Goal: Task Accomplishment & Management: Complete application form

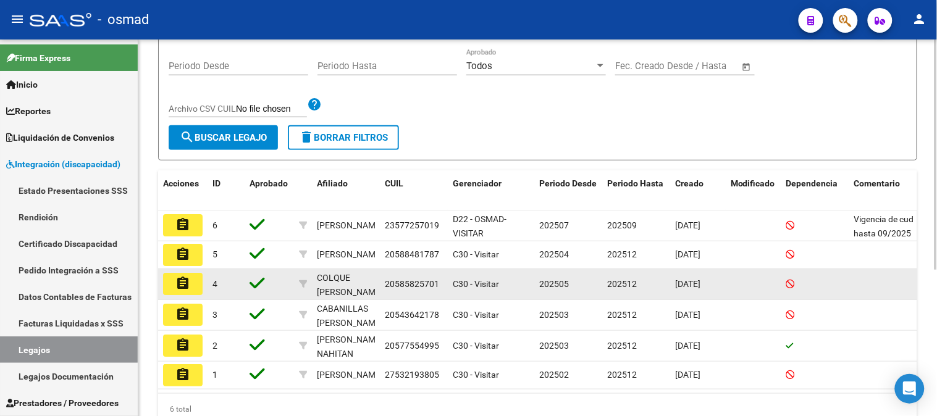
scroll to position [238, 0]
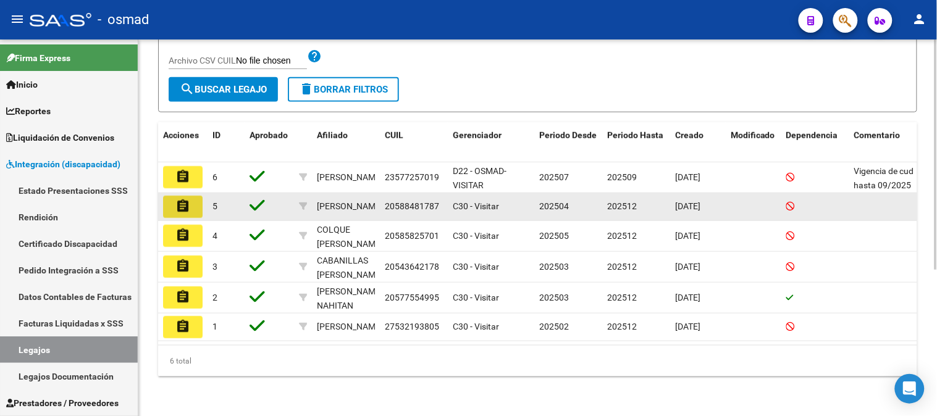
click at [190, 199] on mat-icon "assignment" at bounding box center [182, 206] width 15 height 15
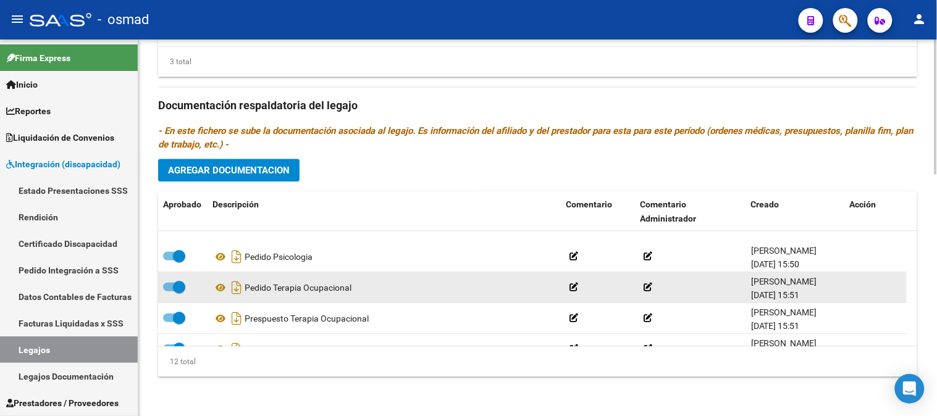
scroll to position [259, 0]
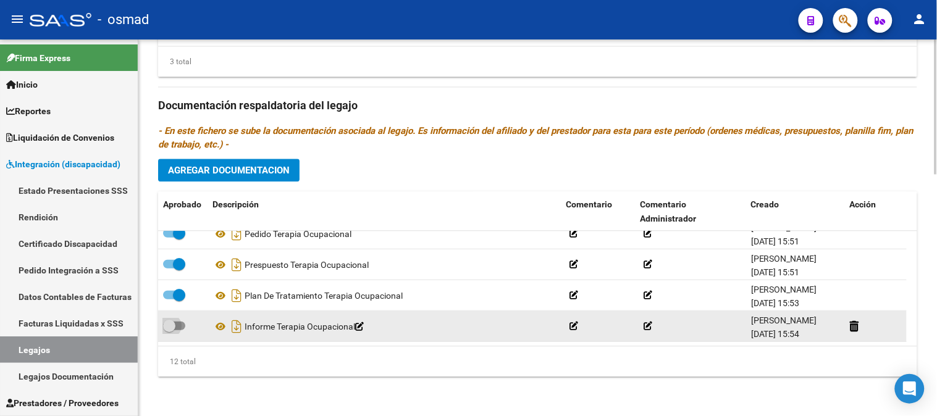
click at [182, 328] on span at bounding box center [174, 326] width 22 height 9
click at [169, 330] on input "checkbox" at bounding box center [169, 330] width 1 height 1
checkbox input "true"
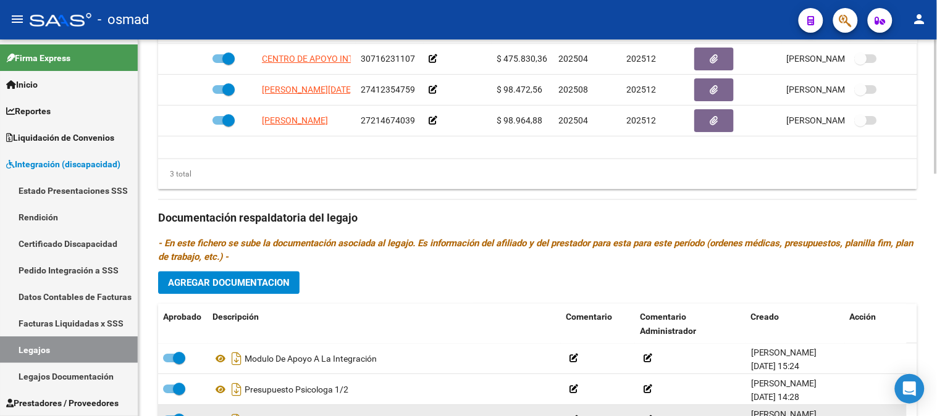
scroll to position [537, 0]
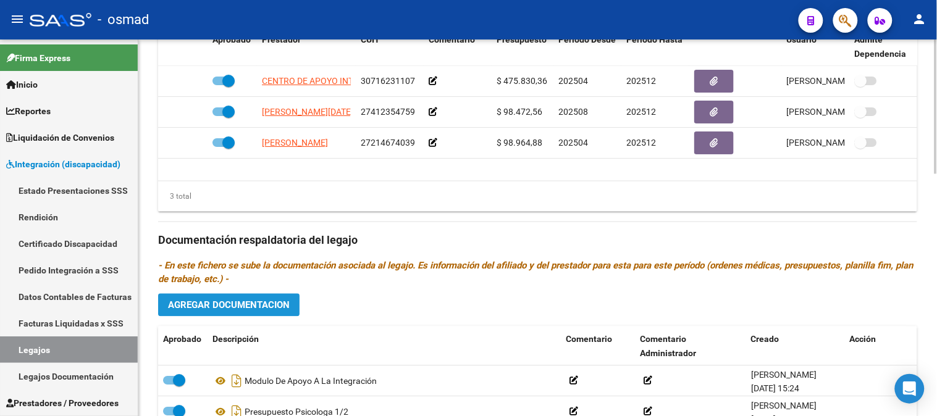
click at [293, 307] on button "Agregar Documentacion" at bounding box center [228, 305] width 141 height 23
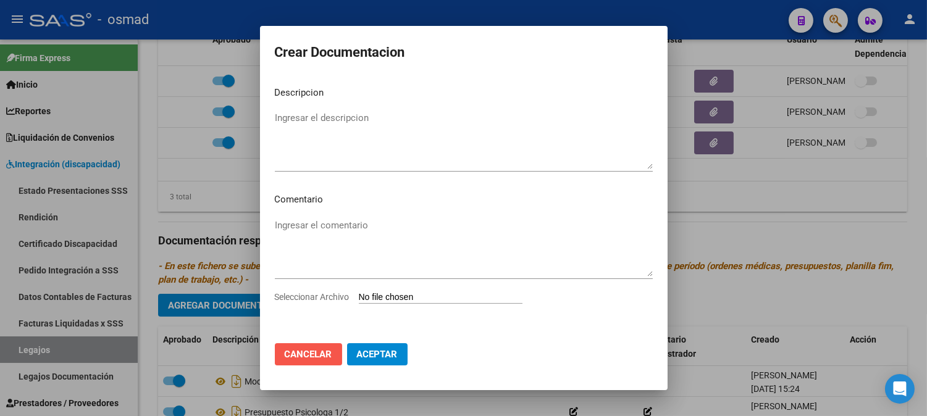
click at [318, 352] on span "Cancelar" at bounding box center [309, 354] width 48 height 11
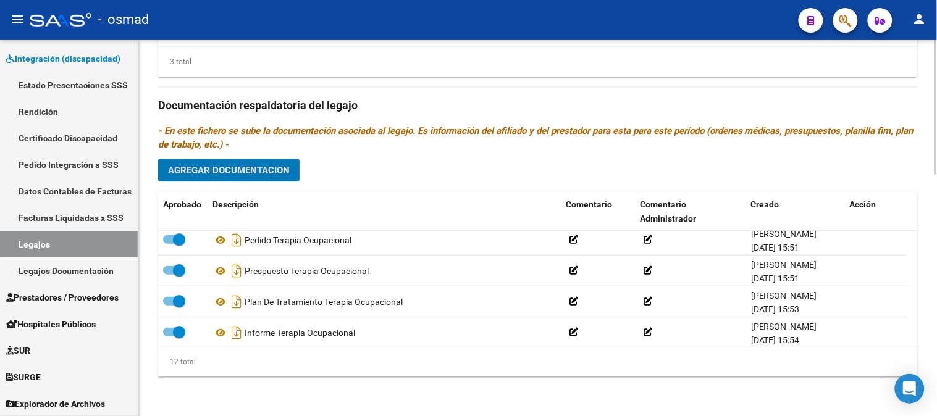
scroll to position [259, 0]
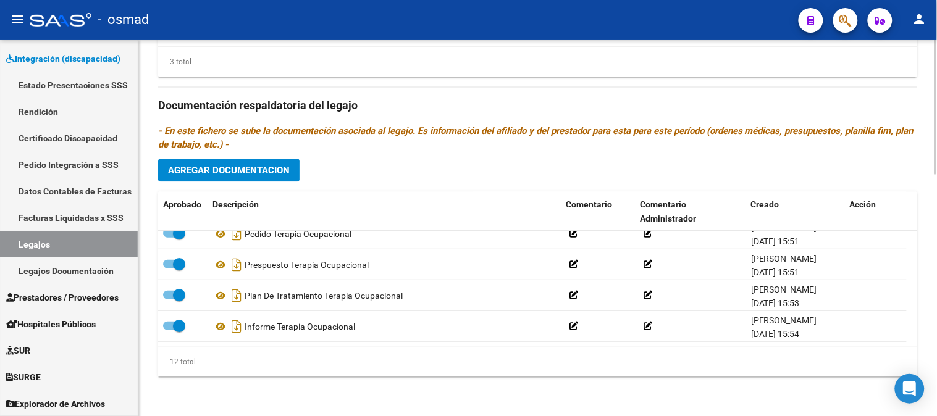
click at [267, 165] on span "Agregar Documentacion" at bounding box center [229, 170] width 122 height 11
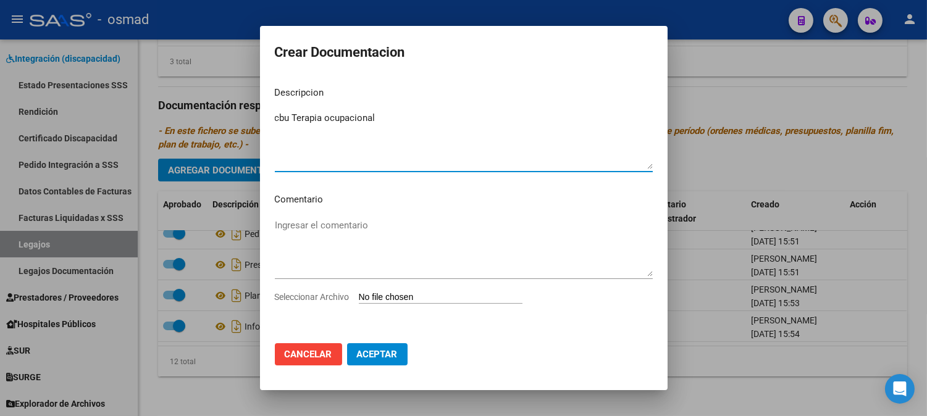
type textarea "cbu Terapia ocupacional"
click at [412, 294] on input "Seleccionar Archivo" at bounding box center [441, 298] width 164 height 12
type input "C:\fakepath\cbu peralta.pdf"
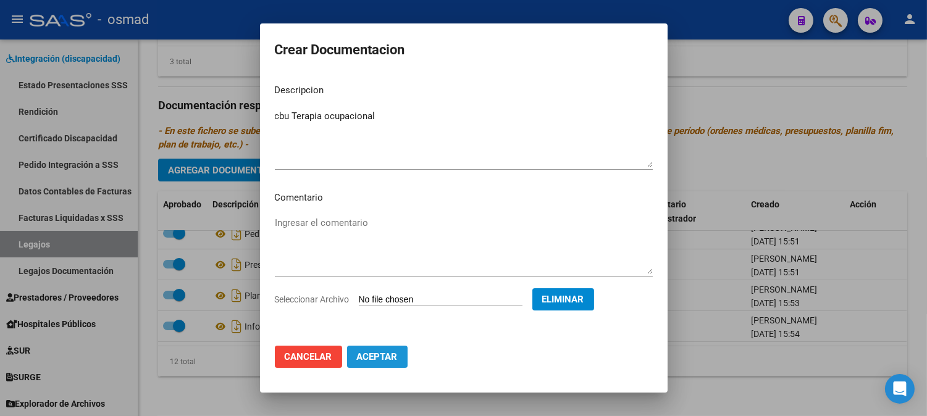
click at [385, 362] on button "Aceptar" at bounding box center [377, 357] width 61 height 22
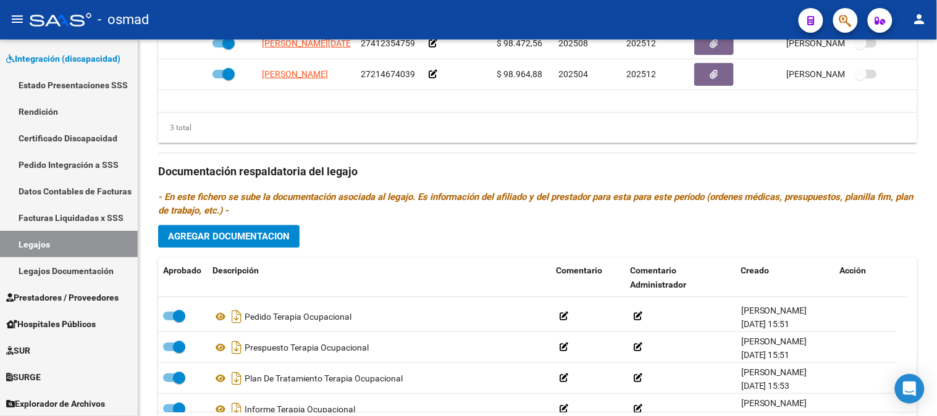
scroll to position [290, 0]
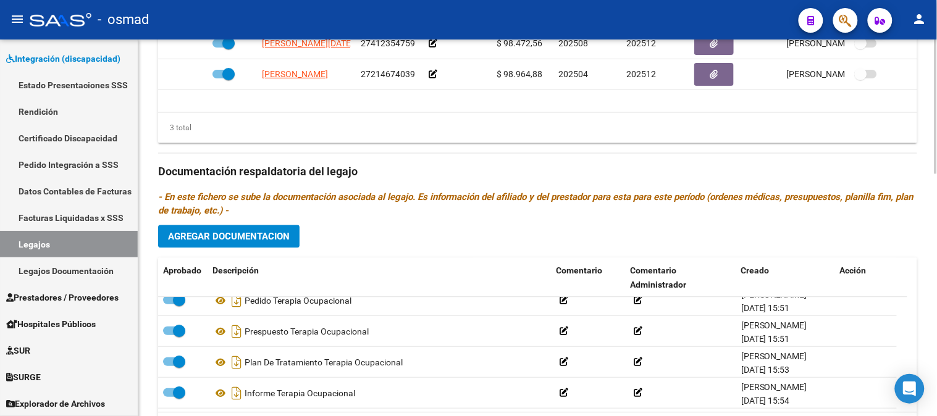
click at [251, 245] on button "Agregar Documentacion" at bounding box center [228, 236] width 141 height 23
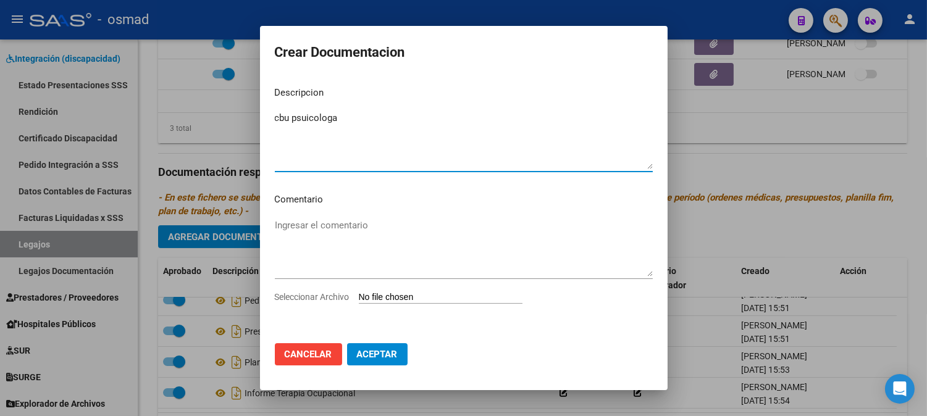
click at [306, 122] on textarea "cbu psuicologa" at bounding box center [464, 140] width 378 height 58
type textarea "cbu psicologa"
click at [381, 291] on app-file-uploader "Seleccionar Archivo" at bounding box center [403, 296] width 257 height 11
click at [408, 293] on input "Seleccionar Archivo" at bounding box center [441, 298] width 164 height 12
type input "C:\fakepath\ConstanciaCBU-CABA [DATE].pdf"
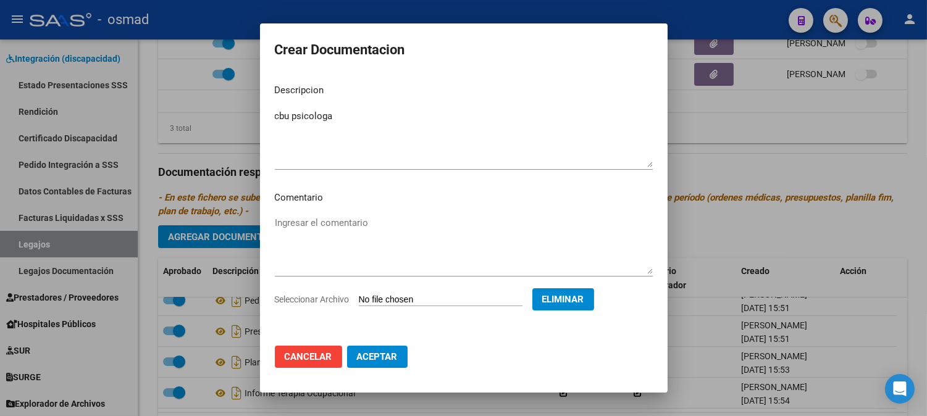
click at [390, 362] on button "Aceptar" at bounding box center [377, 357] width 61 height 22
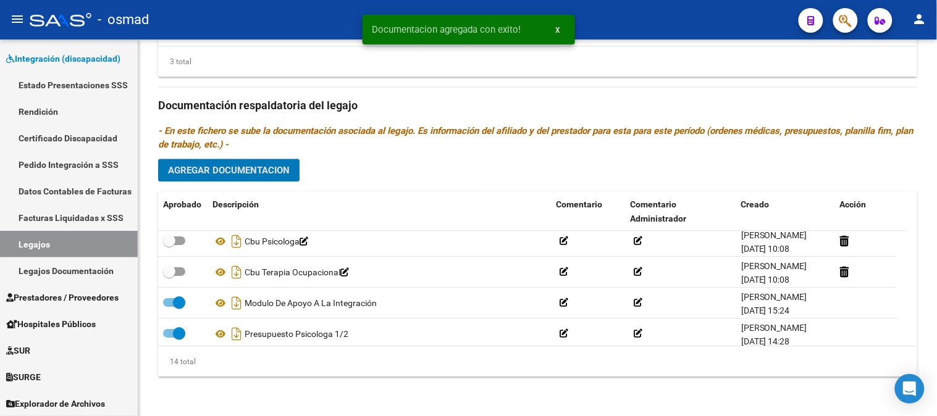
scroll to position [0, 0]
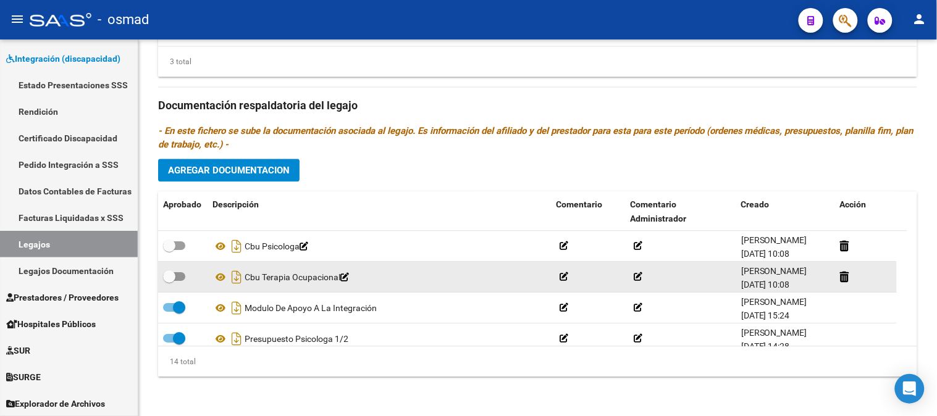
click at [186, 275] on div at bounding box center [183, 277] width 40 height 16
click at [180, 277] on span at bounding box center [174, 276] width 22 height 9
click at [169, 281] on input "checkbox" at bounding box center [169, 281] width 1 height 1
checkbox input "true"
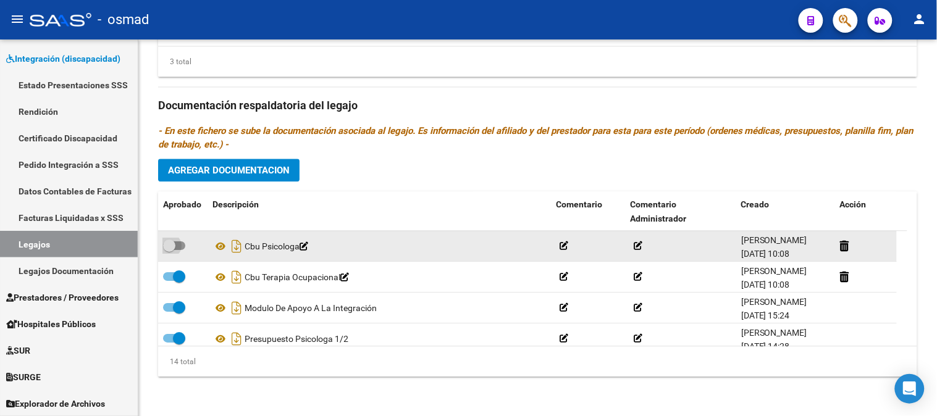
click at [183, 252] on label at bounding box center [174, 245] width 22 height 15
click at [169, 251] on input "checkbox" at bounding box center [169, 250] width 1 height 1
checkbox input "true"
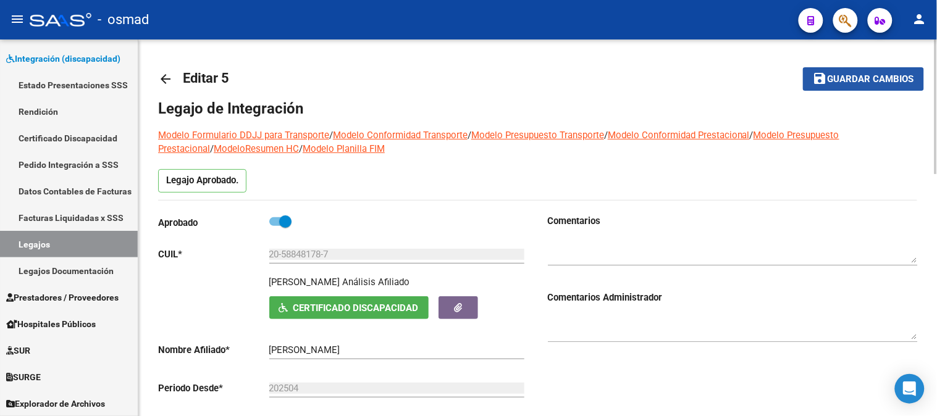
click at [855, 70] on button "save Guardar cambios" at bounding box center [863, 78] width 121 height 23
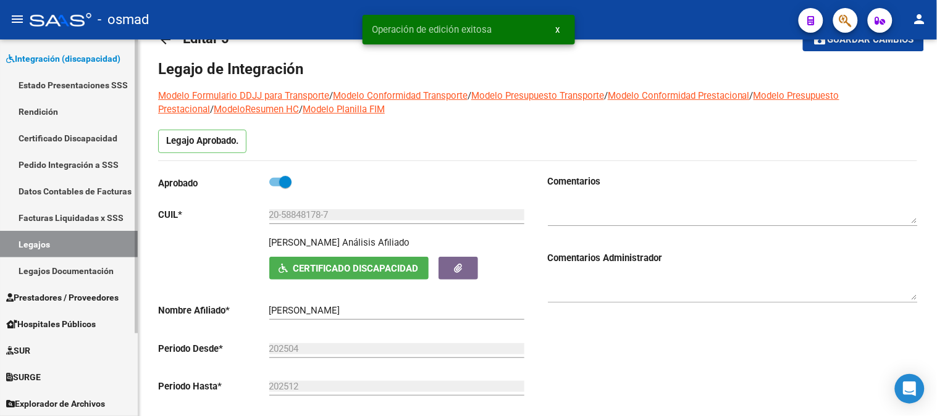
scroll to position [137, 0]
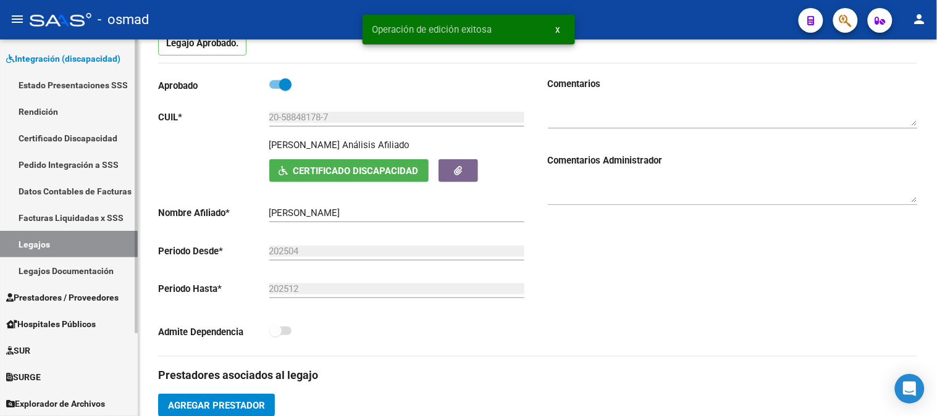
click at [103, 299] on span "Prestadores / Proveedores" at bounding box center [62, 298] width 112 height 14
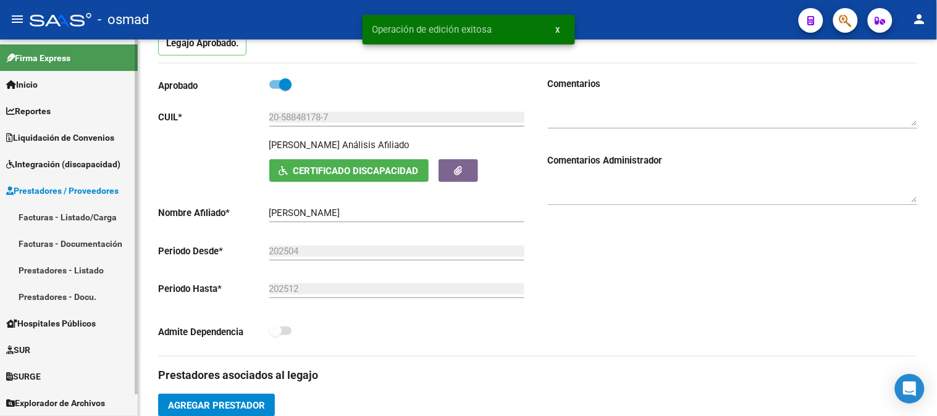
scroll to position [0, 0]
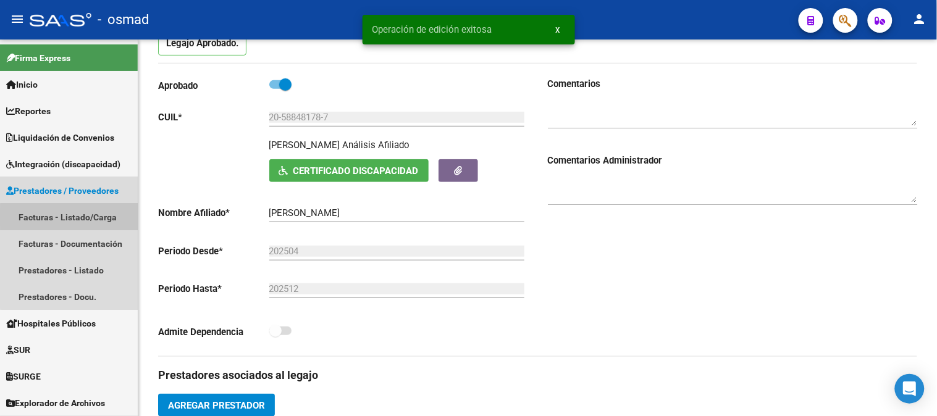
click at [81, 217] on link "Facturas - Listado/Carga" at bounding box center [69, 217] width 138 height 27
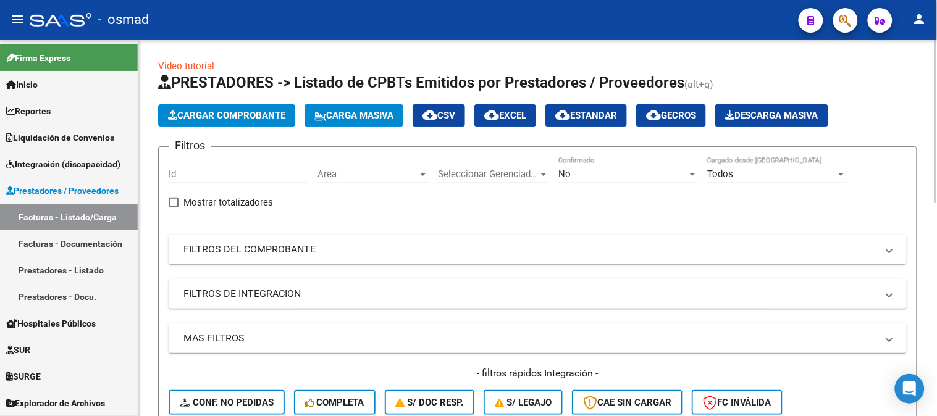
click at [232, 120] on span "Cargar Comprobante" at bounding box center [226, 115] width 117 height 11
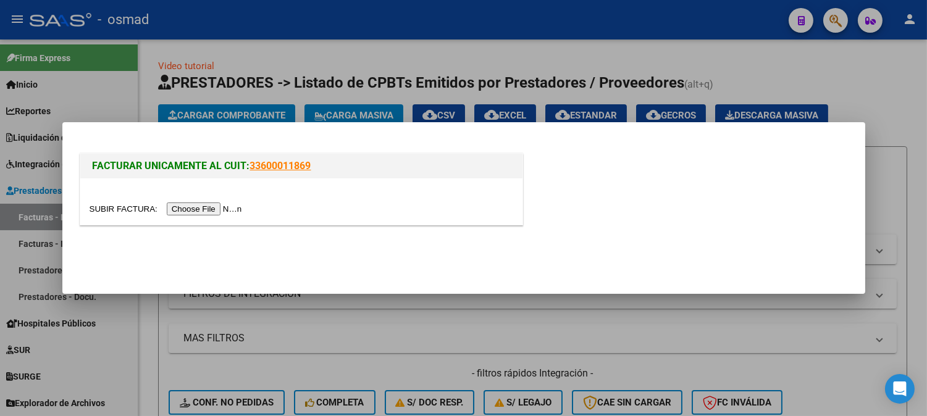
click at [232, 204] on input "file" at bounding box center [168, 209] width 156 height 13
click at [215, 202] on div at bounding box center [302, 209] width 424 height 14
click at [219, 207] on input "file" at bounding box center [168, 209] width 156 height 13
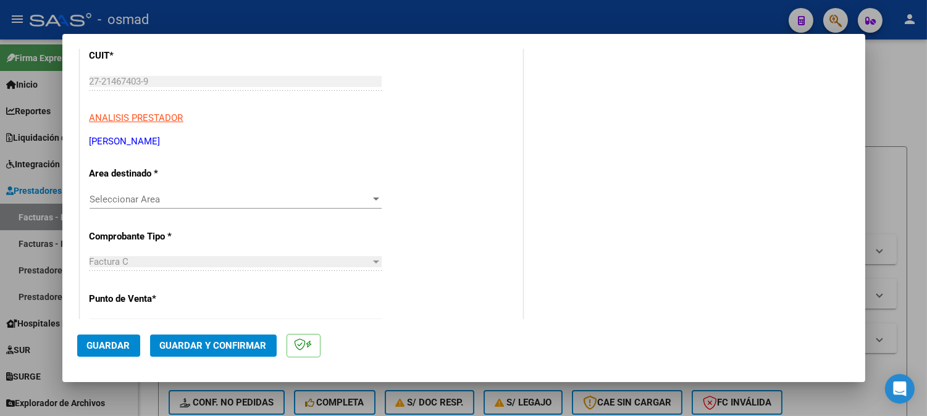
scroll to position [137, 0]
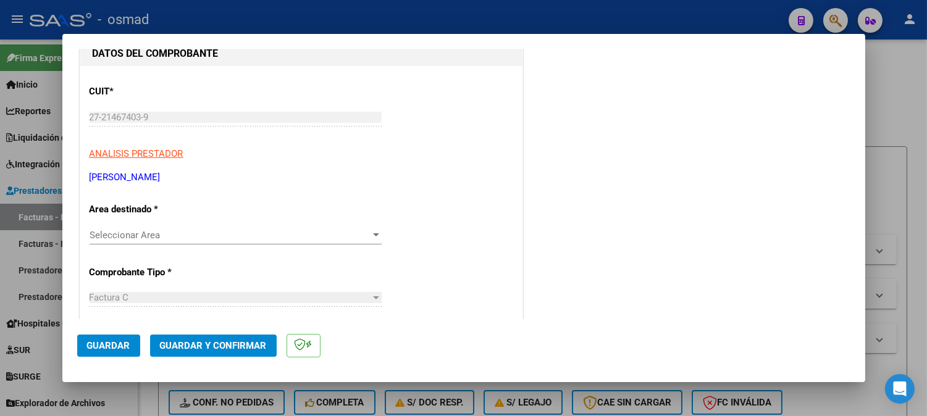
click at [324, 235] on span "Seleccionar Area" at bounding box center [230, 235] width 281 height 11
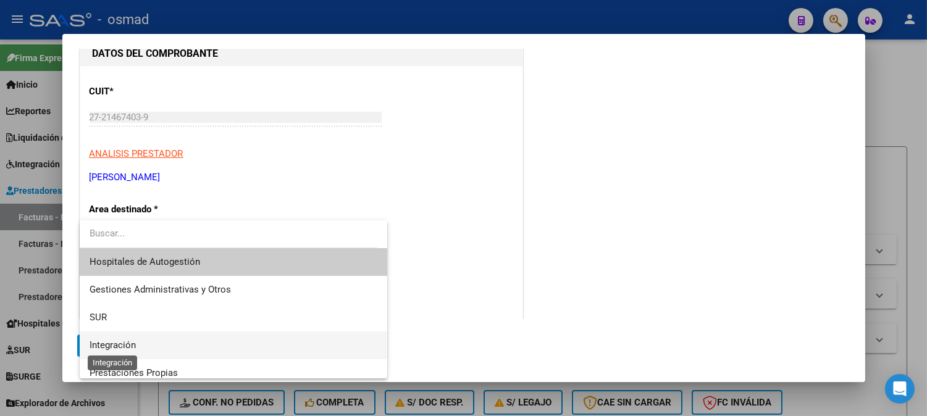
click at [132, 341] on span "Integración" at bounding box center [113, 345] width 46 height 11
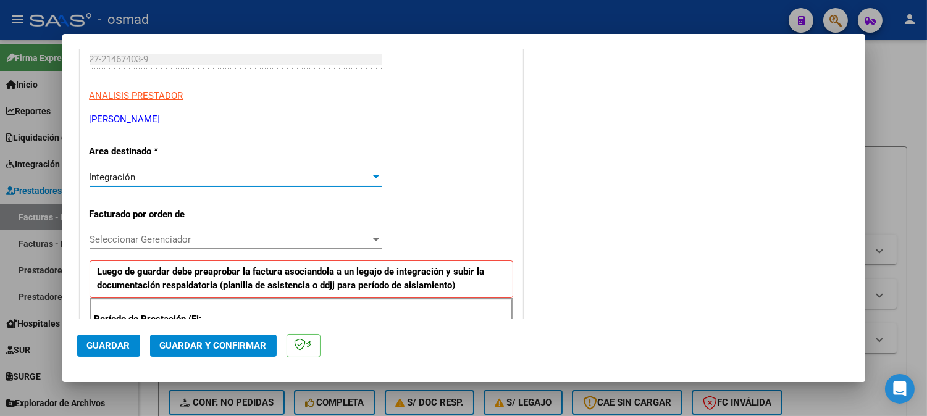
scroll to position [274, 0]
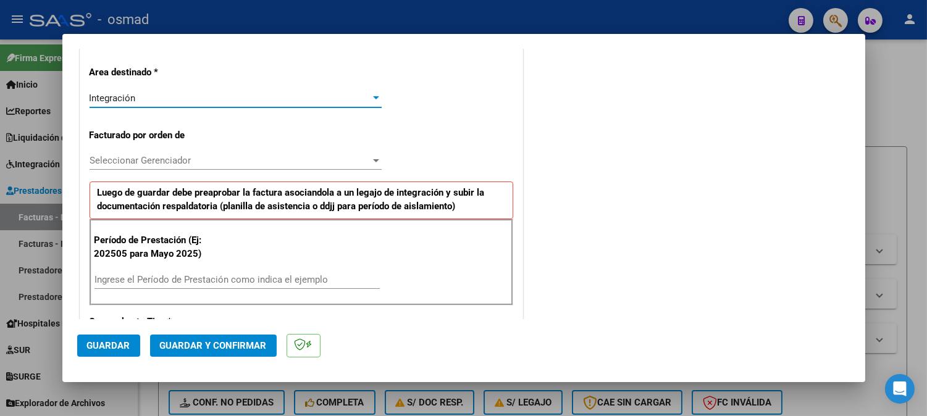
click at [230, 274] on input "Ingrese el Período de Prestación como indica el ejemplo" at bounding box center [236, 279] width 285 height 11
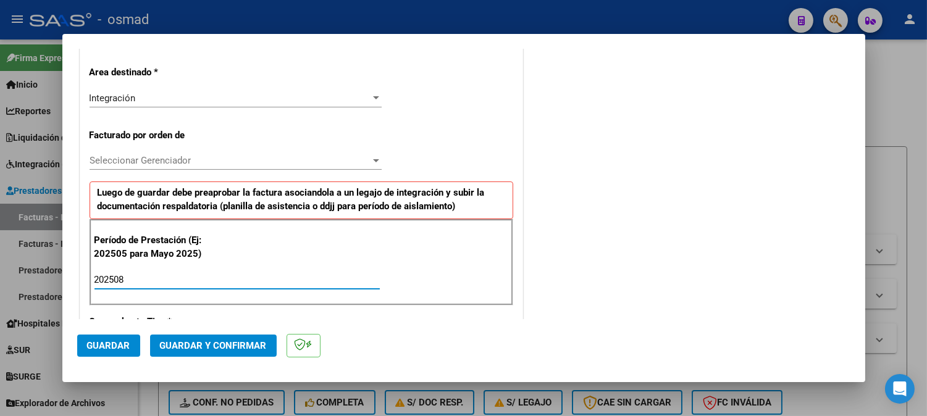
type input "202508"
click at [113, 347] on span "Guardar" at bounding box center [108, 345] width 43 height 11
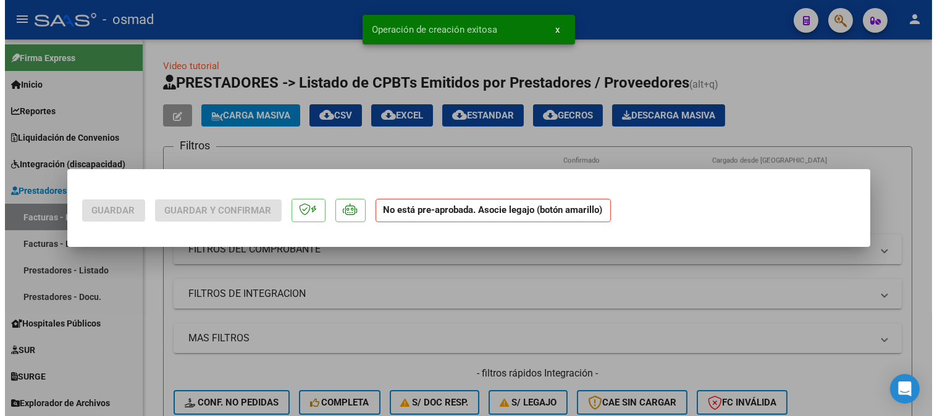
scroll to position [0, 0]
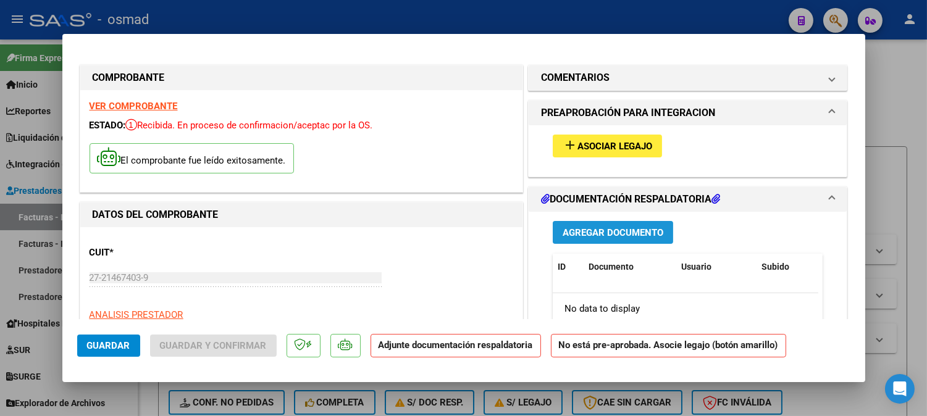
click at [613, 230] on span "Agregar Documento" at bounding box center [613, 232] width 101 height 11
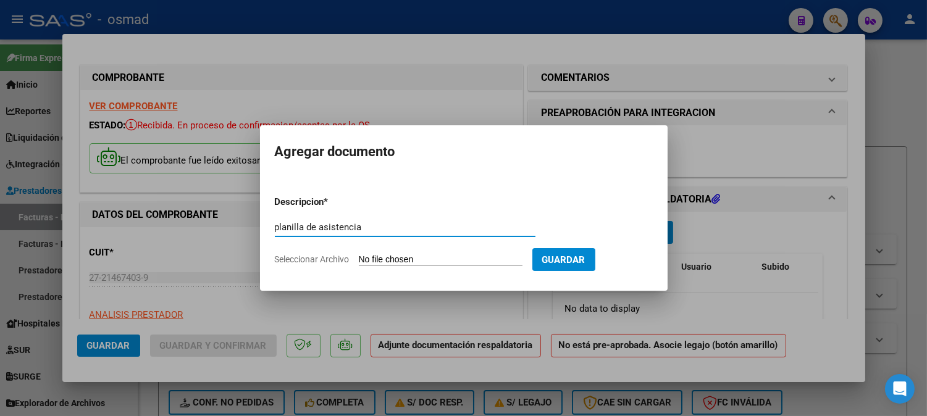
type input "planilla de asistencia"
click at [453, 257] on input "Seleccionar Archivo" at bounding box center [441, 260] width 164 height 12
type input "C:\fakepath\CamScanner [DATE] 11 43.pdf"
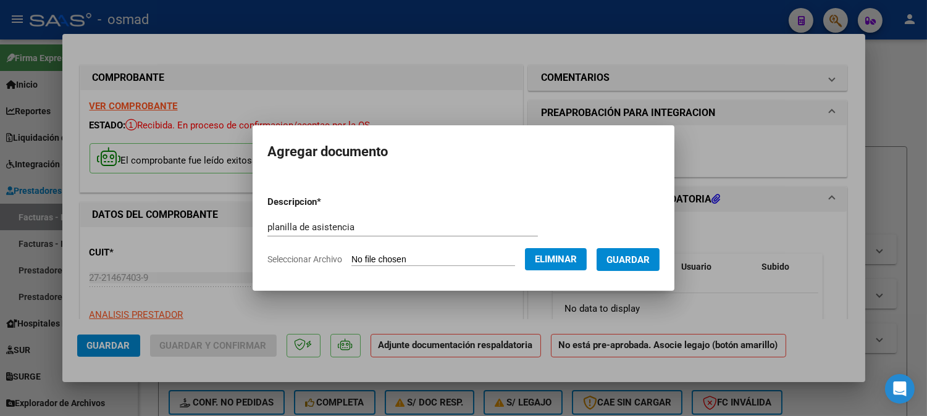
click at [635, 261] on span "Guardar" at bounding box center [627, 259] width 43 height 11
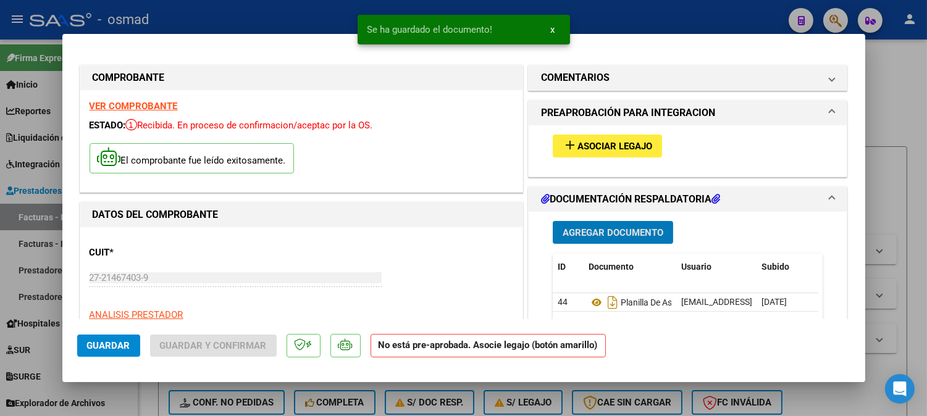
click at [643, 139] on button "add Asociar Legajo" at bounding box center [607, 146] width 109 height 23
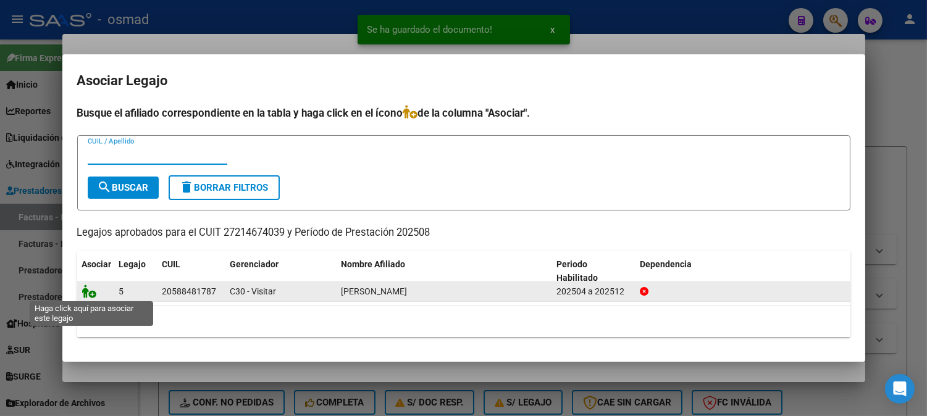
click at [93, 291] on icon at bounding box center [89, 292] width 15 height 14
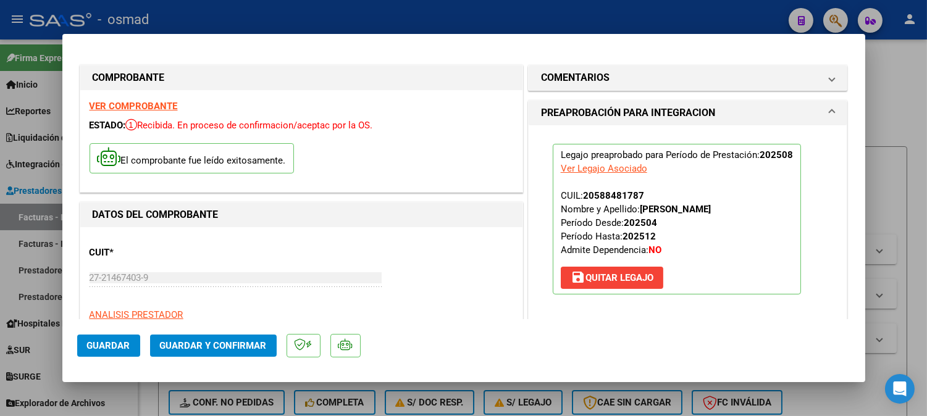
click at [119, 341] on span "Guardar" at bounding box center [108, 345] width 43 height 11
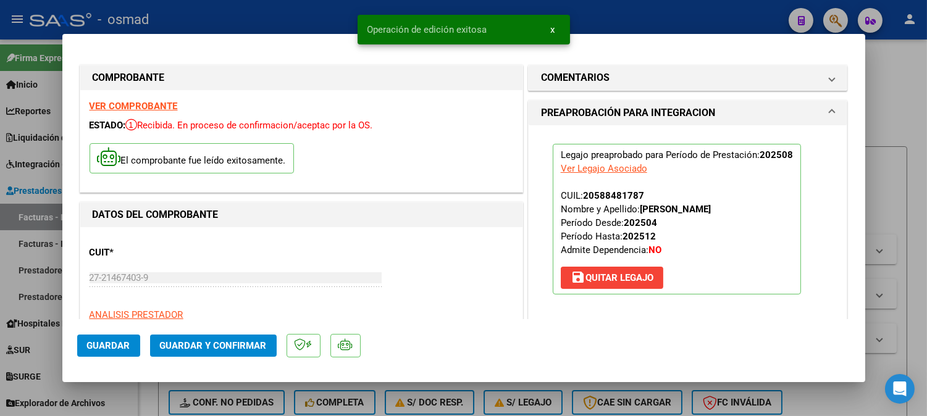
click at [893, 113] on div at bounding box center [463, 208] width 927 height 416
type input "$ 0,00"
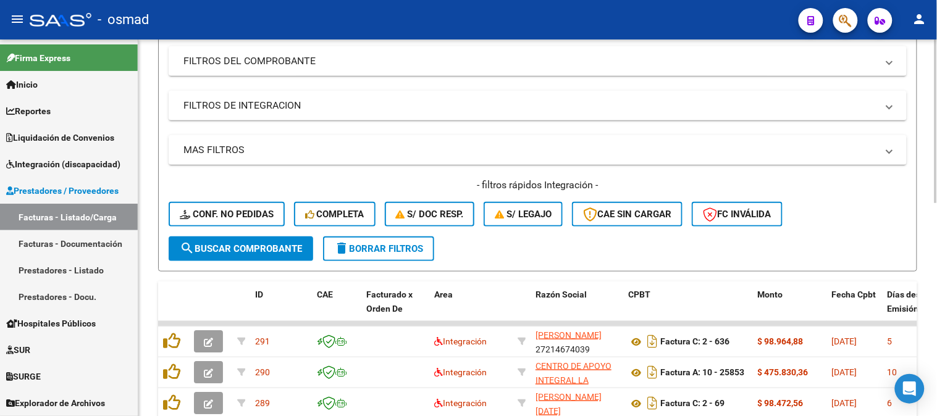
scroll to position [137, 0]
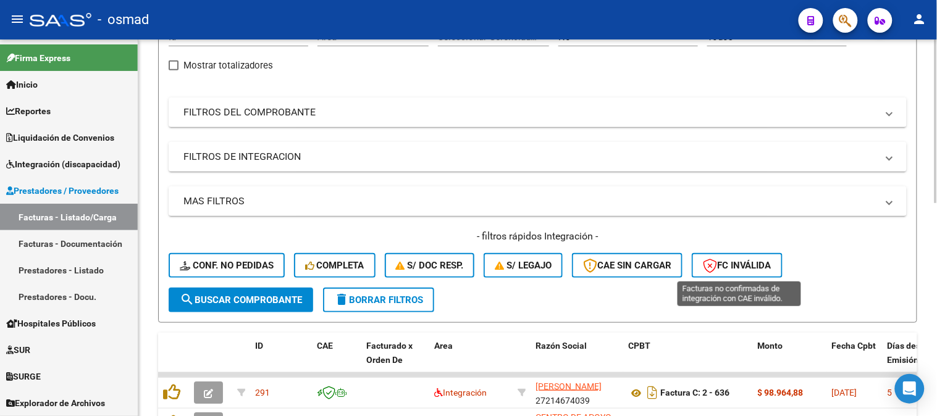
click at [735, 267] on span "FC Inválida" at bounding box center [737, 265] width 69 height 11
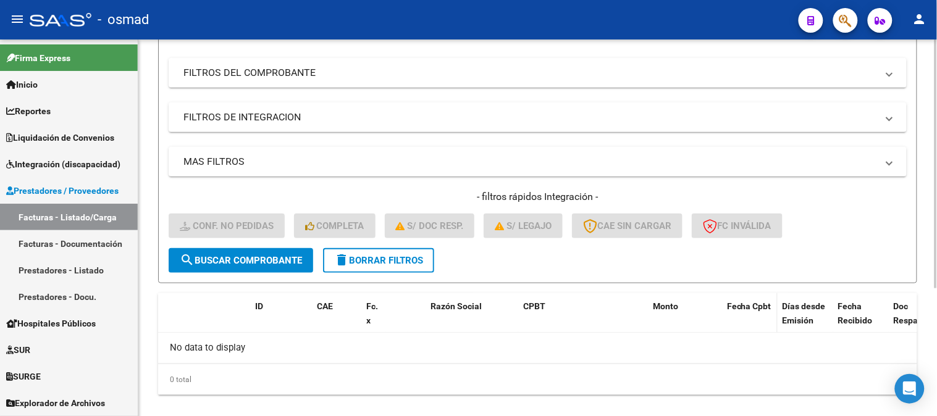
scroll to position [193, 0]
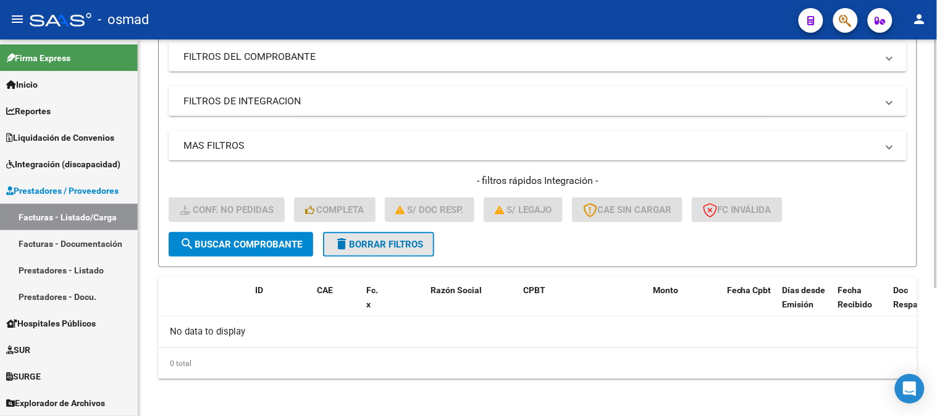
click at [404, 239] on span "delete Borrar Filtros" at bounding box center [378, 244] width 89 height 11
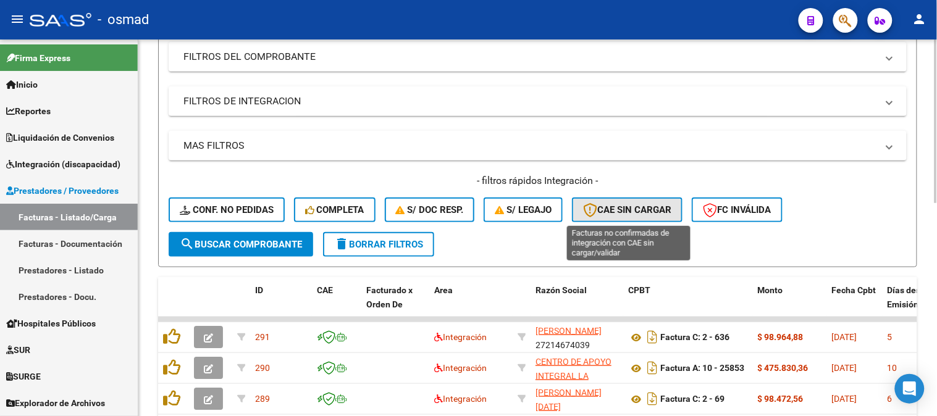
click at [651, 208] on span "CAE SIN CARGAR" at bounding box center [627, 209] width 88 height 11
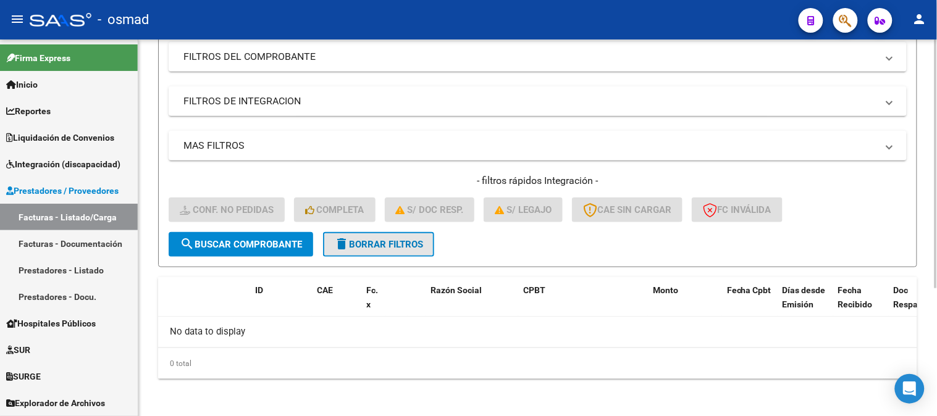
click at [354, 233] on button "delete Borrar Filtros" at bounding box center [378, 244] width 111 height 25
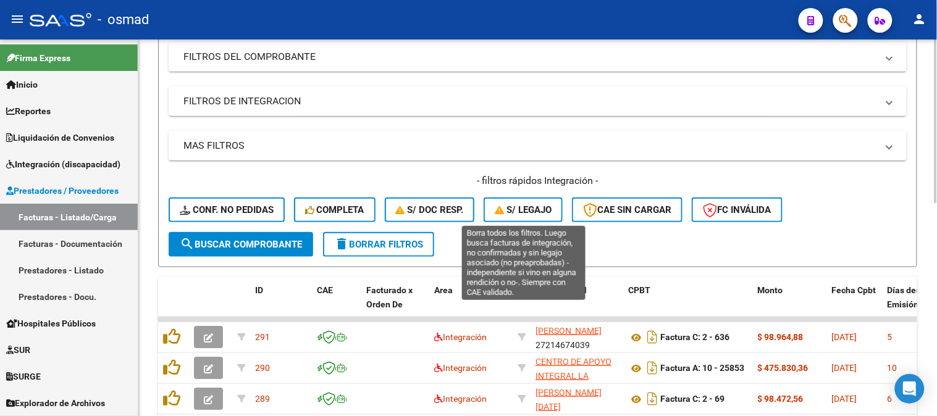
click at [522, 214] on span "S/ legajo" at bounding box center [523, 209] width 57 height 11
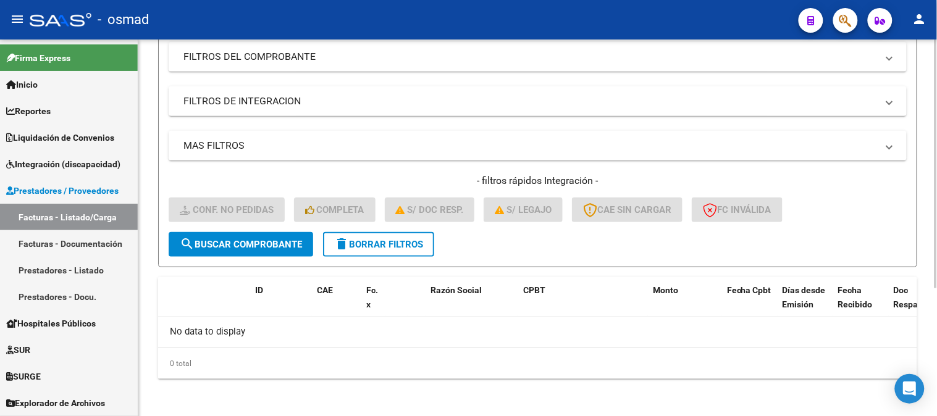
click at [404, 243] on span "delete Borrar Filtros" at bounding box center [378, 244] width 89 height 11
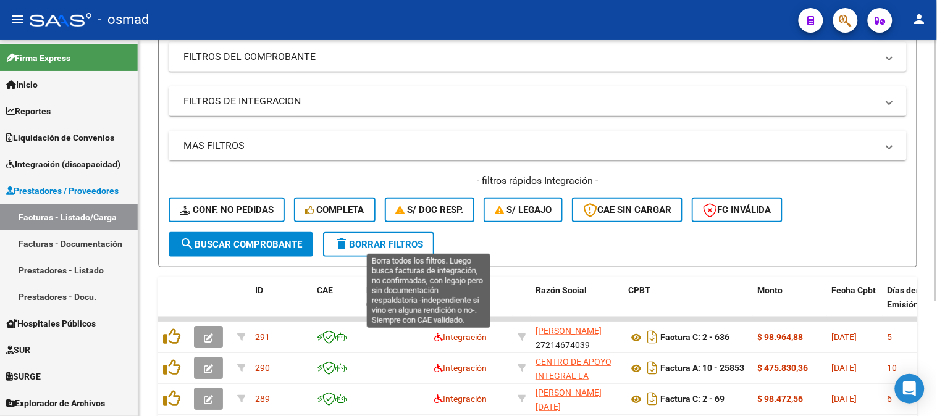
click at [433, 235] on button "delete Borrar Filtros" at bounding box center [378, 244] width 111 height 25
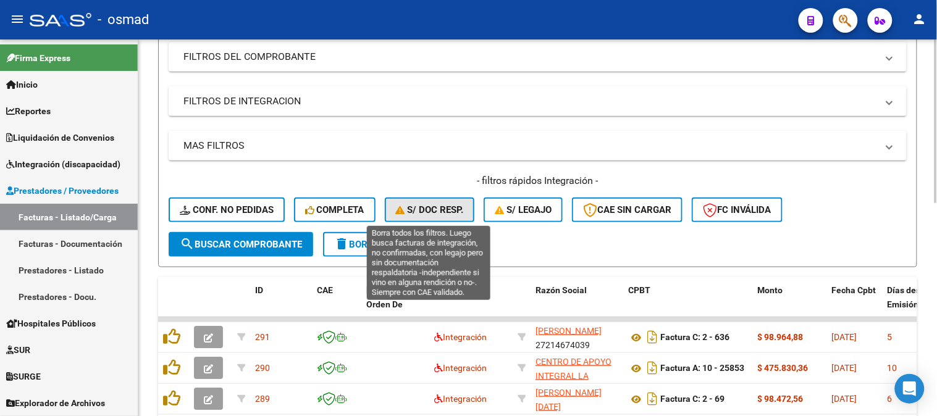
click at [448, 211] on span "S/ Doc Resp." at bounding box center [430, 209] width 68 height 11
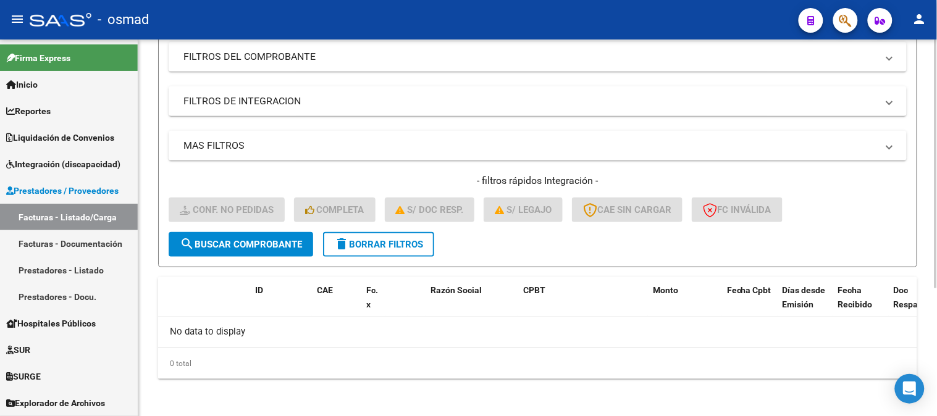
click at [427, 235] on button "delete Borrar Filtros" at bounding box center [378, 244] width 111 height 25
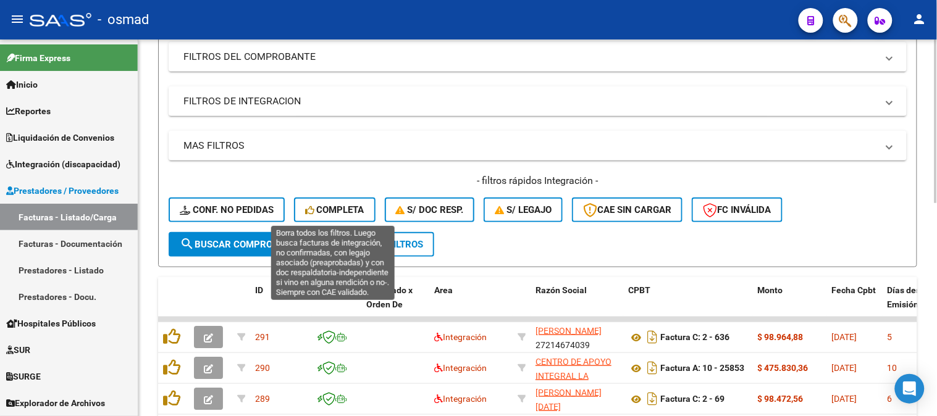
click at [346, 214] on span "Completa" at bounding box center [334, 209] width 59 height 11
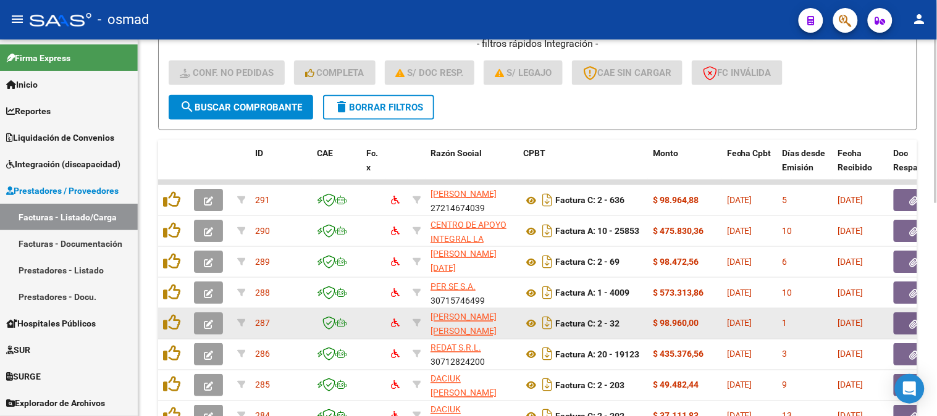
scroll to position [1, 0]
